Goal: Check status: Check status

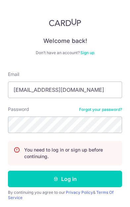
type input "[EMAIL_ADDRESS][DOMAIN_NAME]"
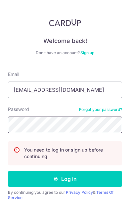
click at [65, 179] on button "Log in" at bounding box center [65, 178] width 114 height 16
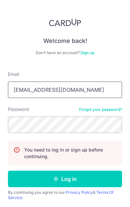
click at [65, 179] on button "Log in" at bounding box center [65, 178] width 114 height 16
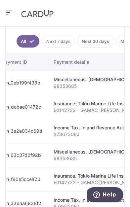
scroll to position [0, 94]
click at [86, 81] on div "Miscellaneous. [DEMOGRAPHIC_DATA] - TITHE" at bounding box center [121, 79] width 136 height 7
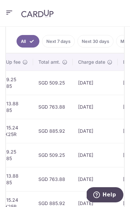
scroll to position [0, 335]
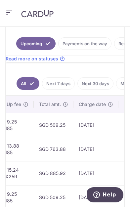
click at [85, 40] on link "Payments on the way" at bounding box center [84, 43] width 53 height 13
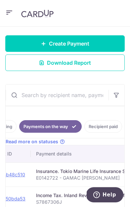
scroll to position [0, 35]
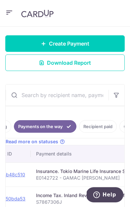
click at [102, 127] on link "Recipient paid" at bounding box center [98, 126] width 38 height 13
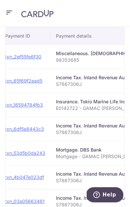
scroll to position [0, 72]
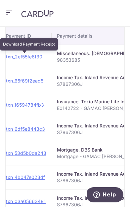
click at [30, 57] on link "txn_2ef55fe6f30" at bounding box center [24, 57] width 36 height 6
